Goal: Complete application form

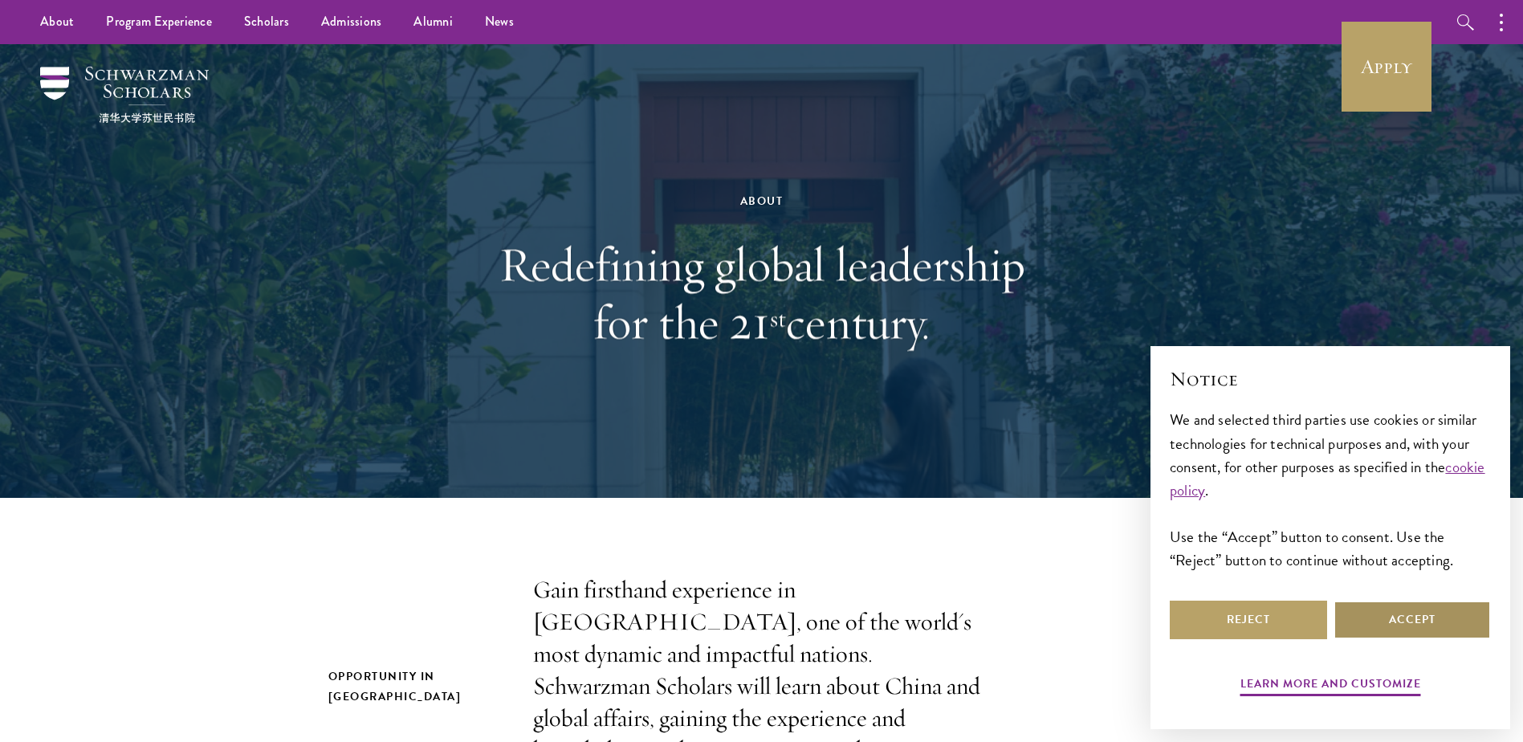
click at [1401, 619] on button "Accept" at bounding box center [1412, 620] width 157 height 39
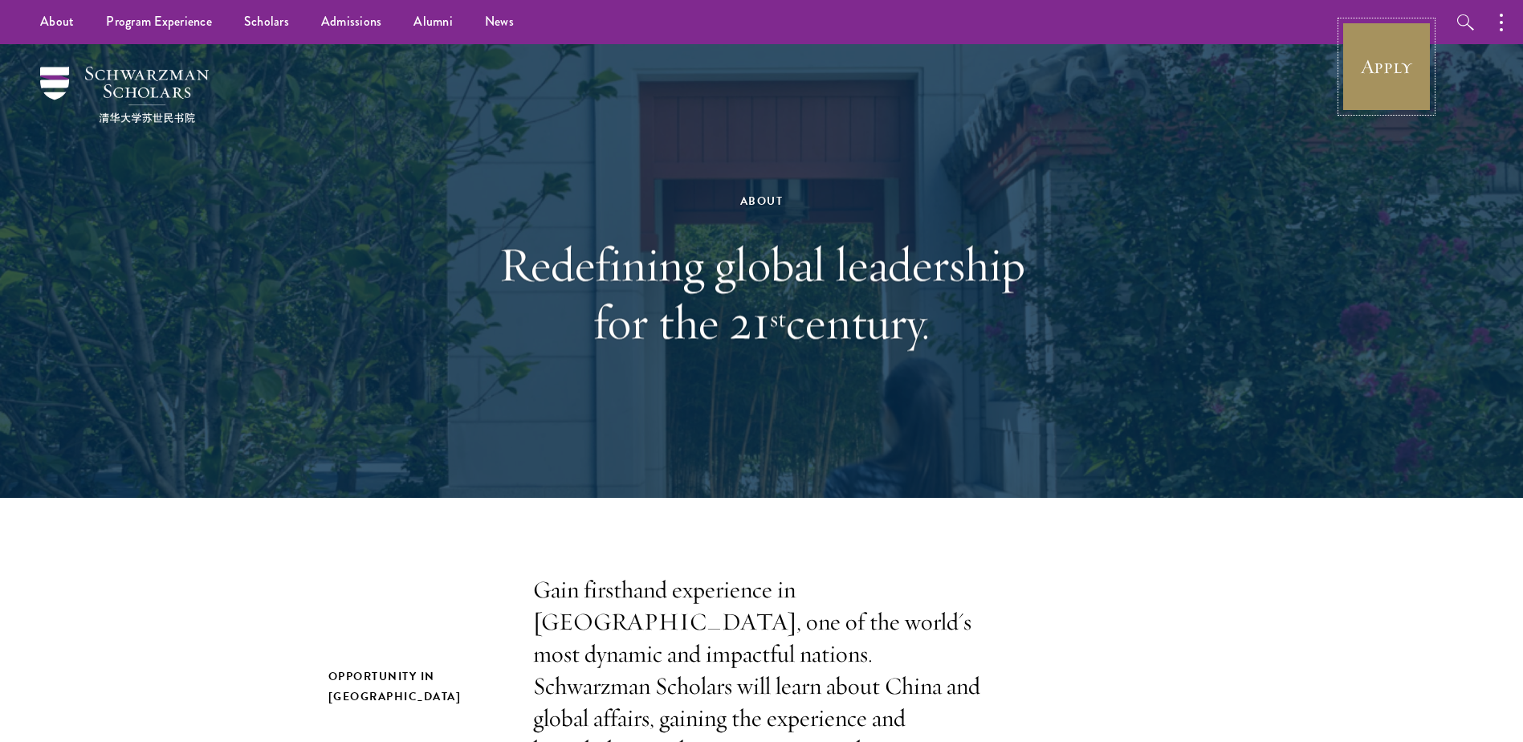
click at [1383, 55] on link "Apply" at bounding box center [1387, 67] width 90 height 90
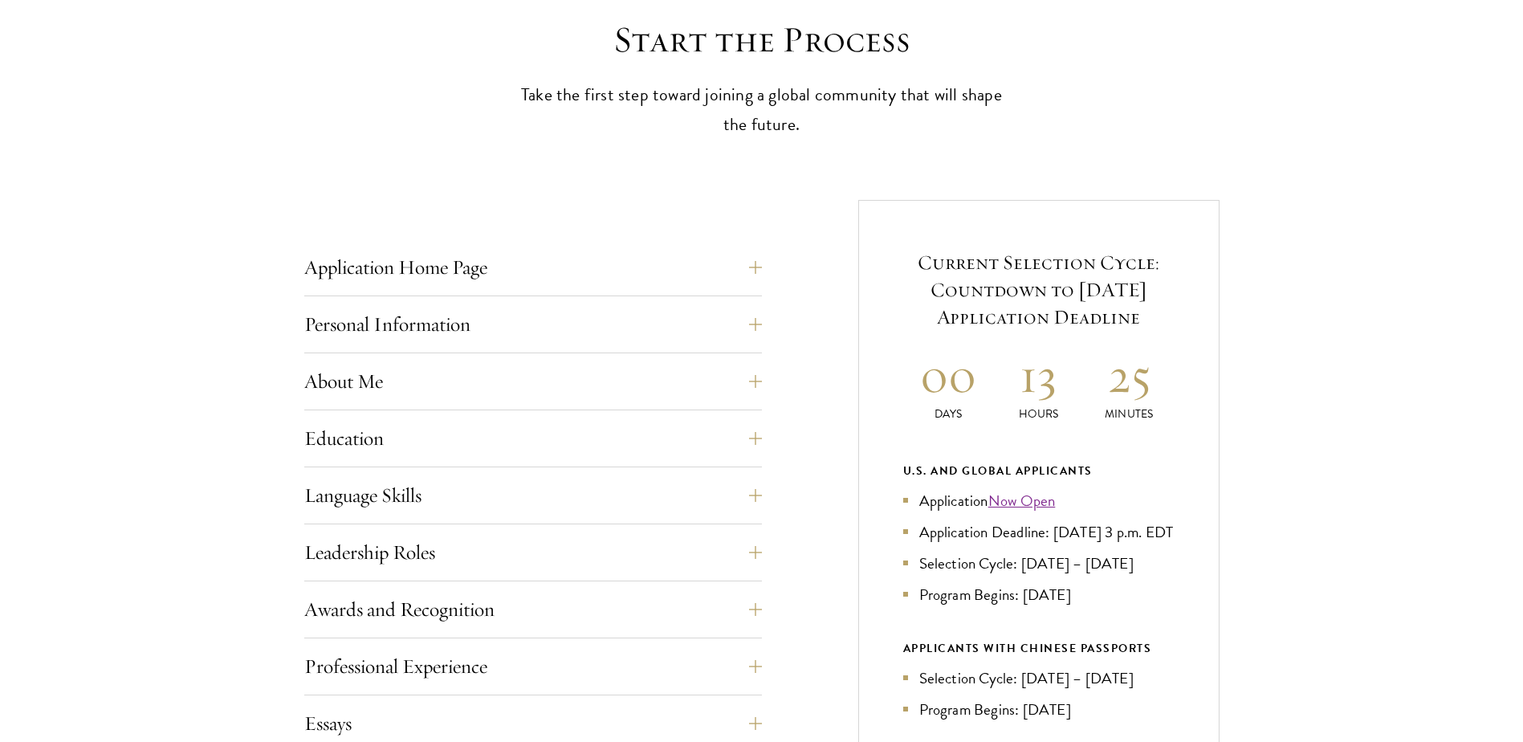
scroll to position [642, 0]
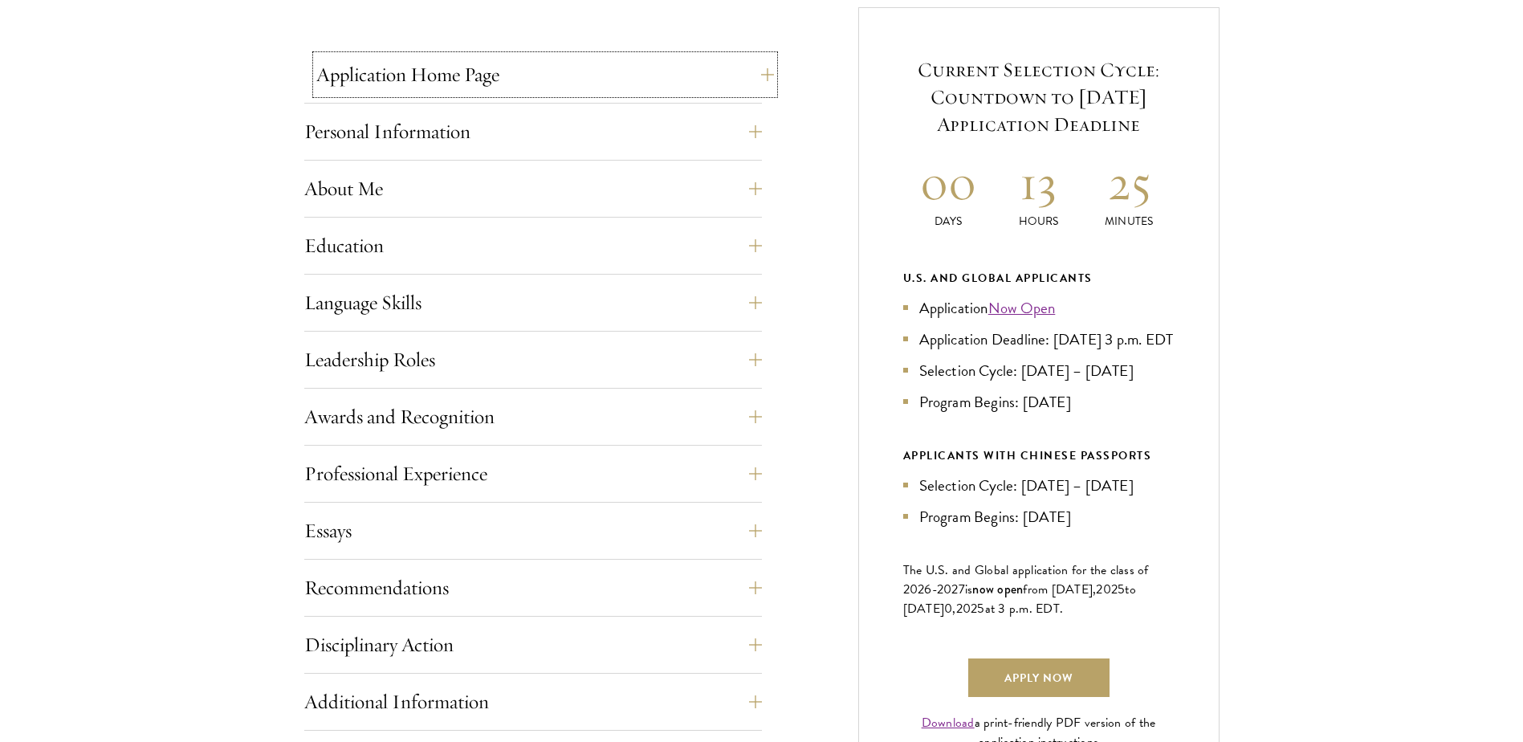
click at [564, 78] on button "Application Home Page" at bounding box center [545, 74] width 458 height 39
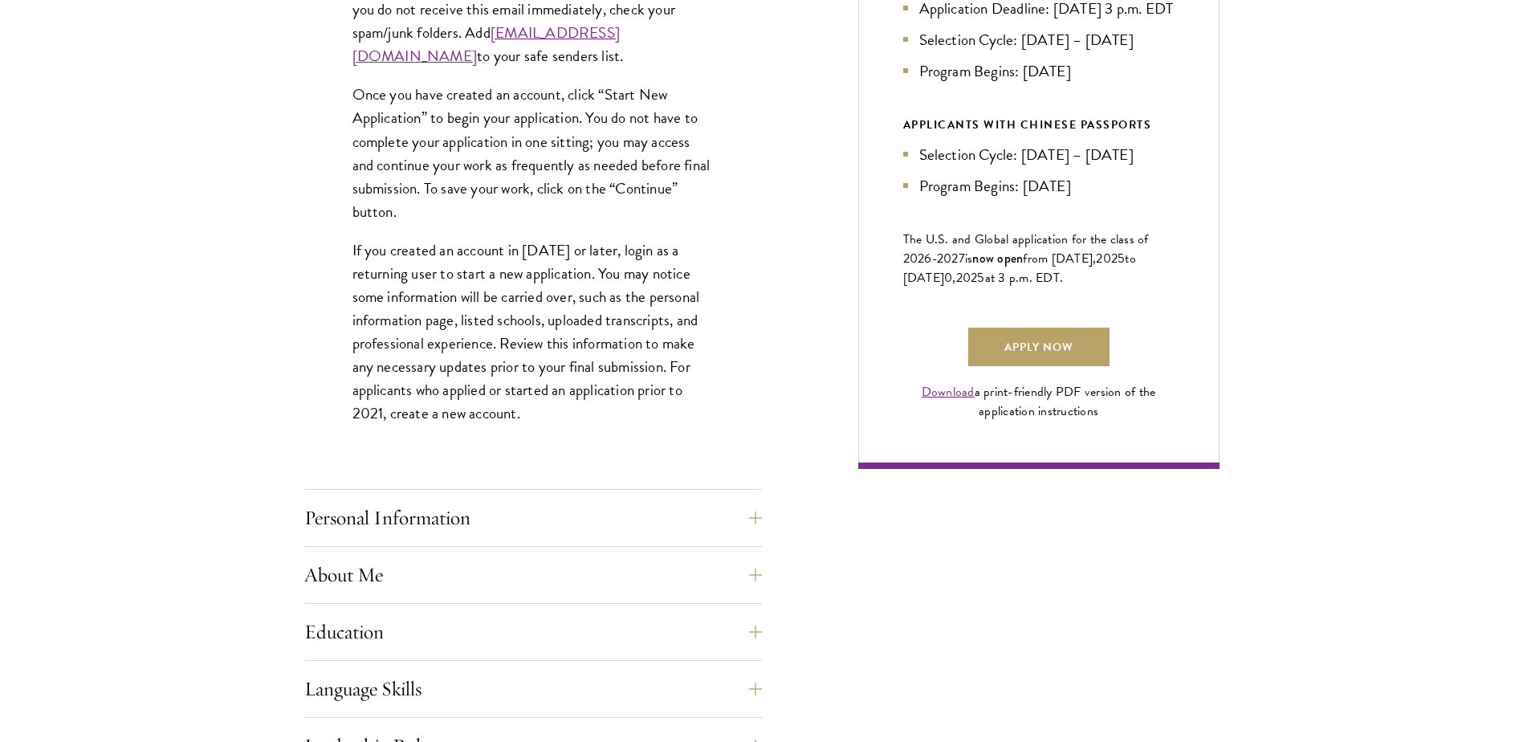
scroll to position [1285, 0]
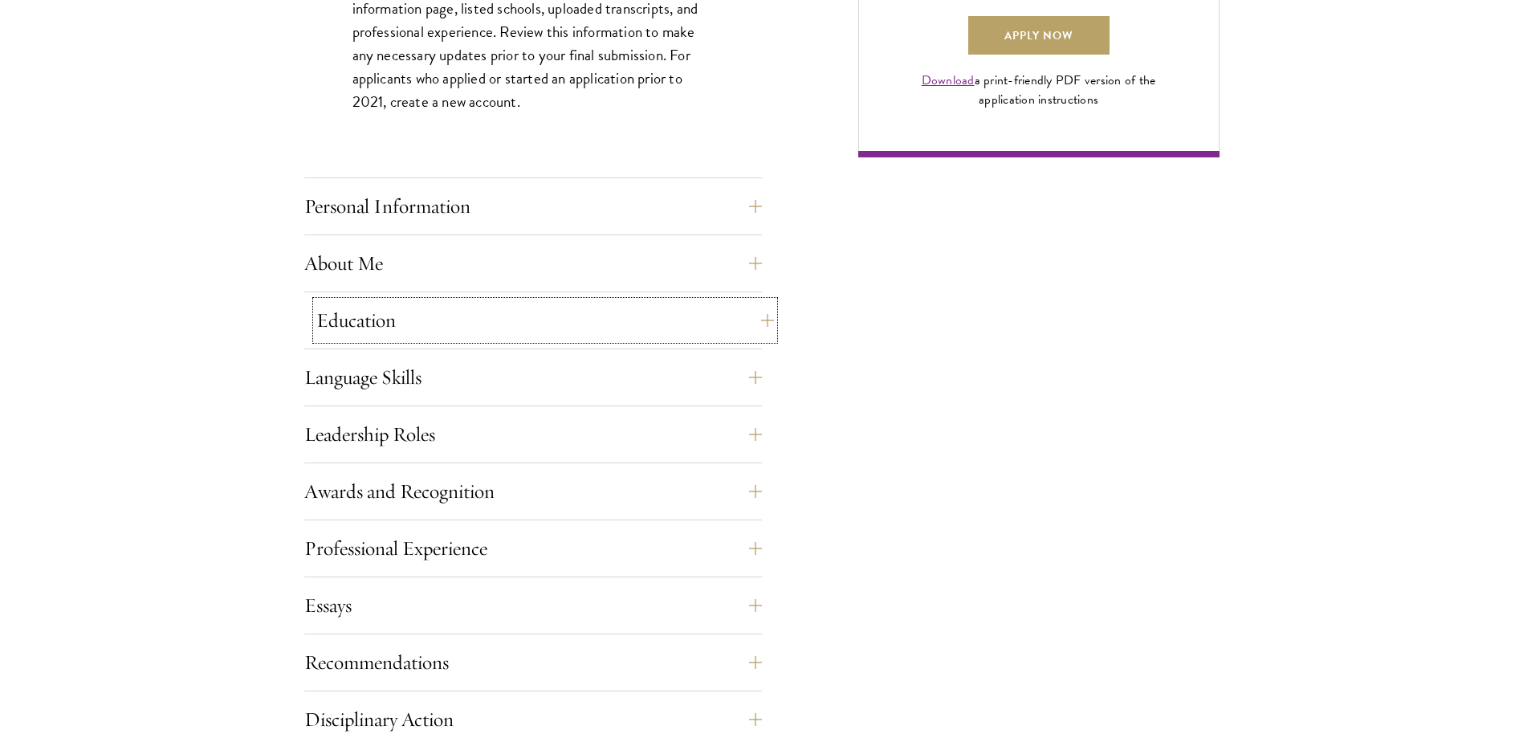
click at [446, 321] on button "Education" at bounding box center [545, 320] width 458 height 39
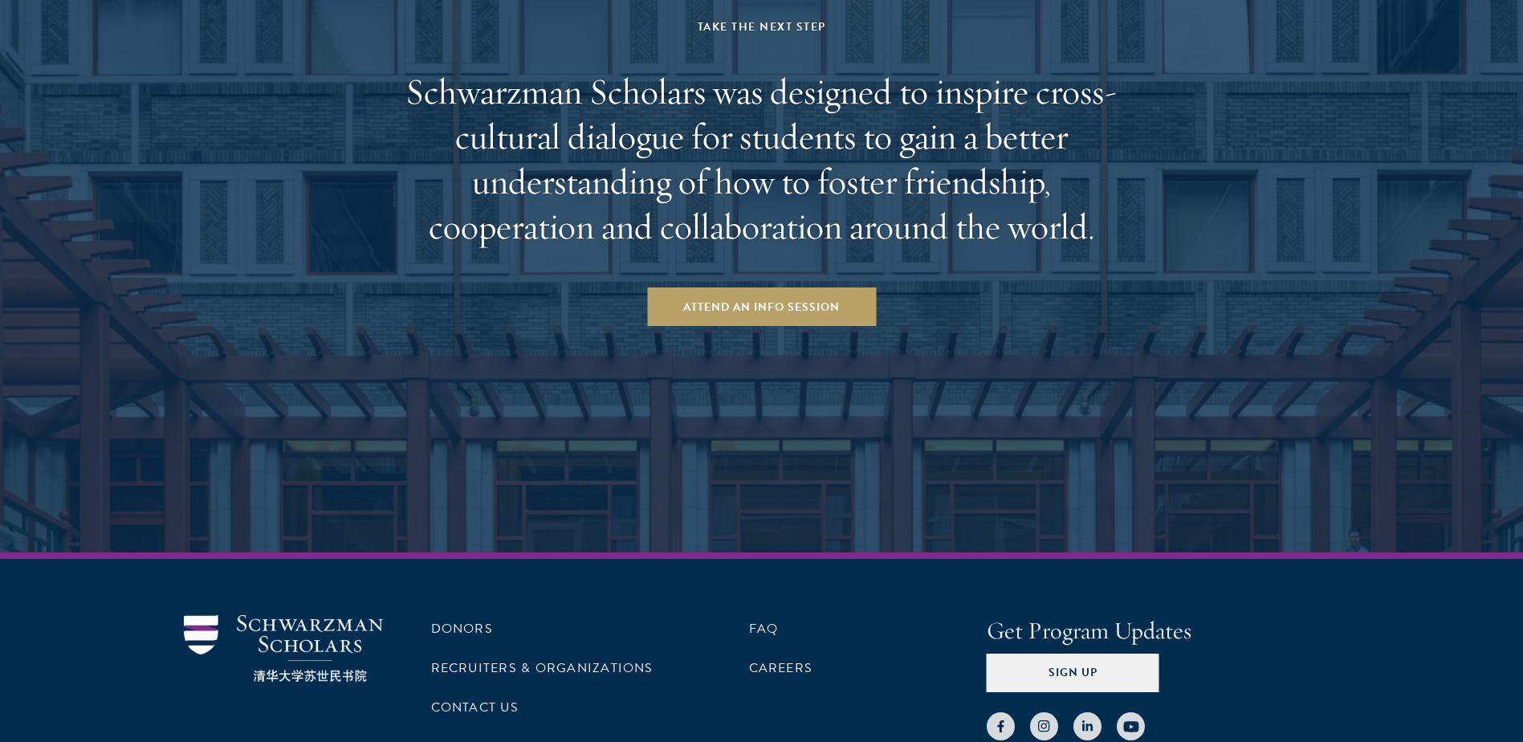
scroll to position [5118, 0]
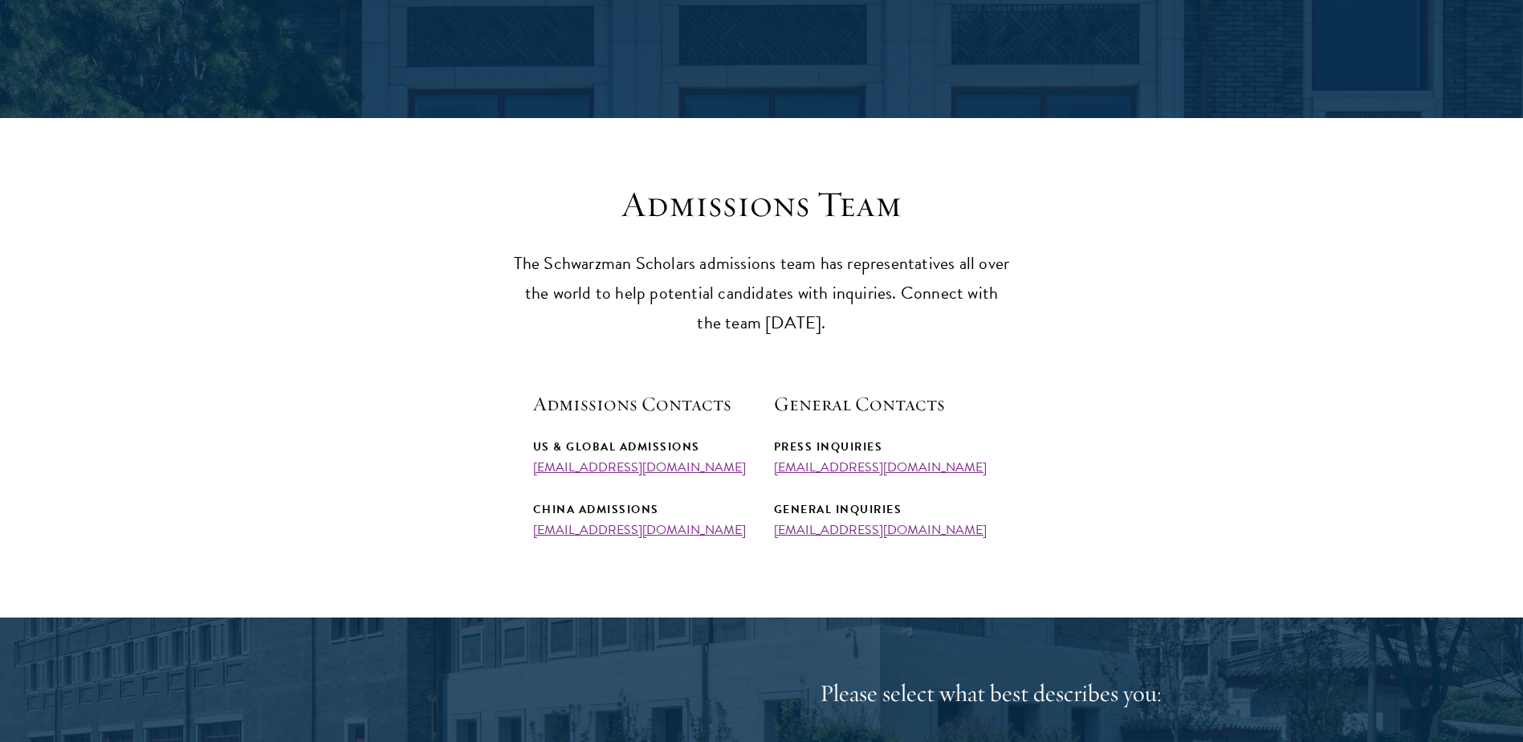
scroll to position [321, 0]
